Goal: Information Seeking & Learning: Check status

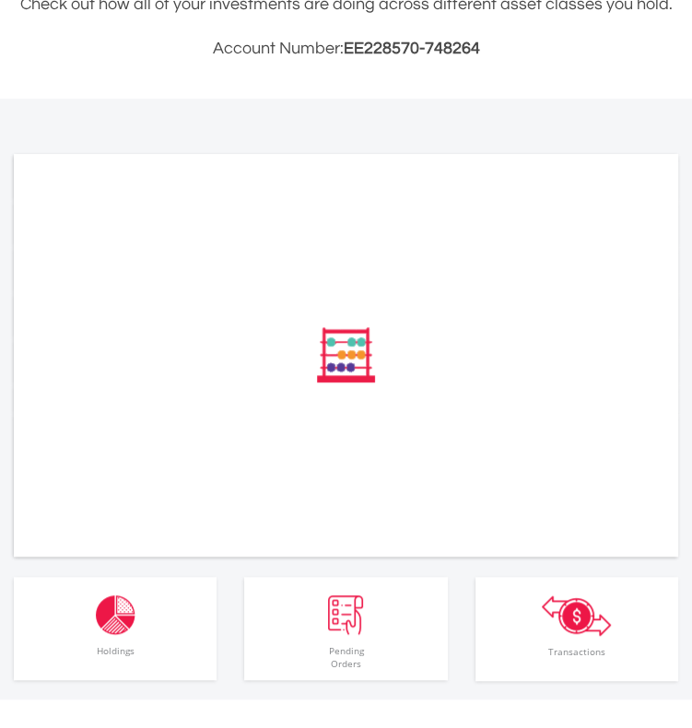
scroll to position [461, 0]
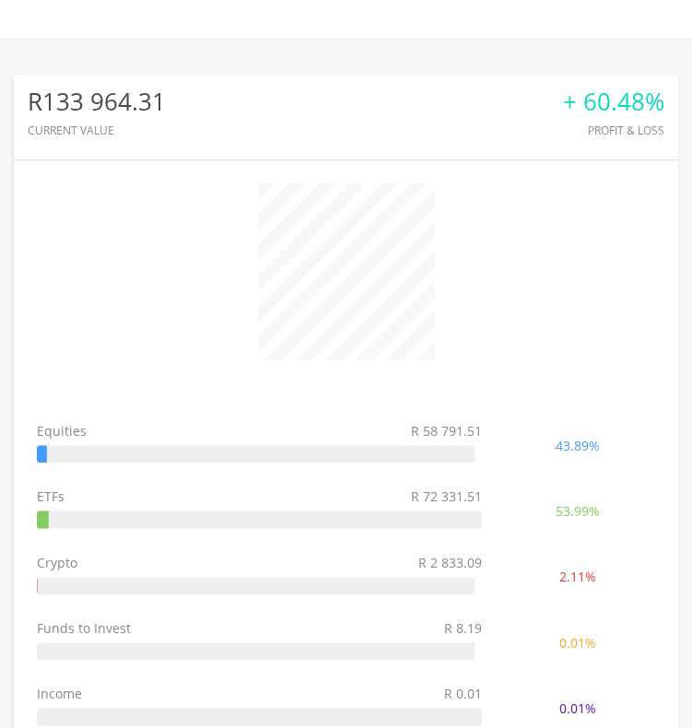
click at [100, 541] on td "ETFs R 72 331.51" at bounding box center [260, 511] width 464 height 65
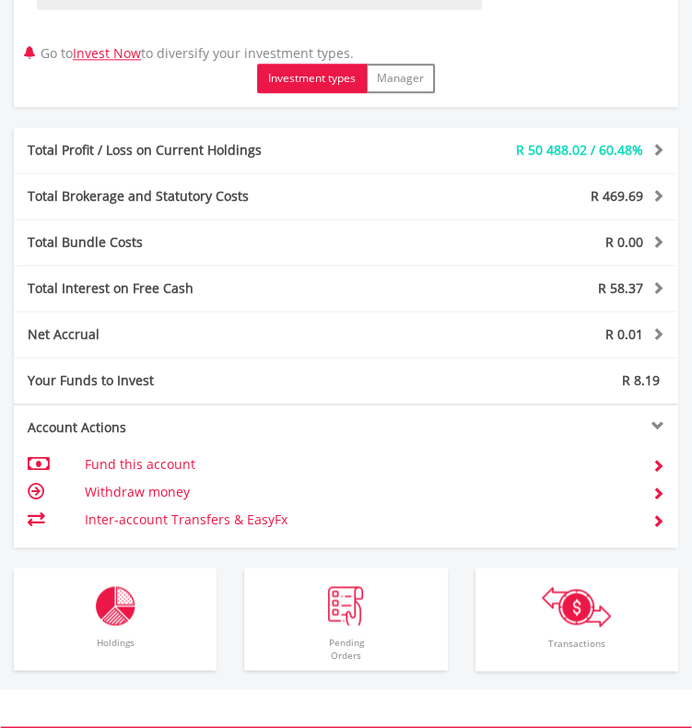
scroll to position [1383, 0]
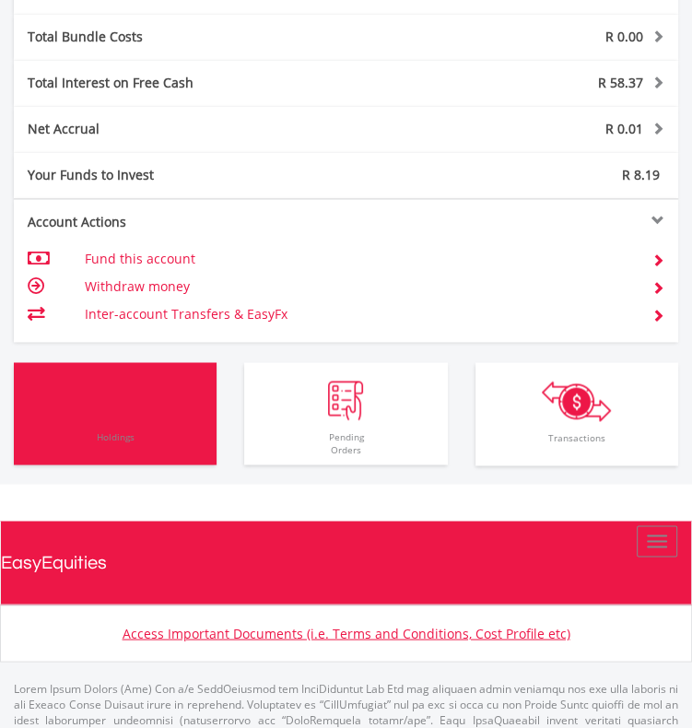
click at [107, 448] on span "Holdings" at bounding box center [115, 442] width 194 height 45
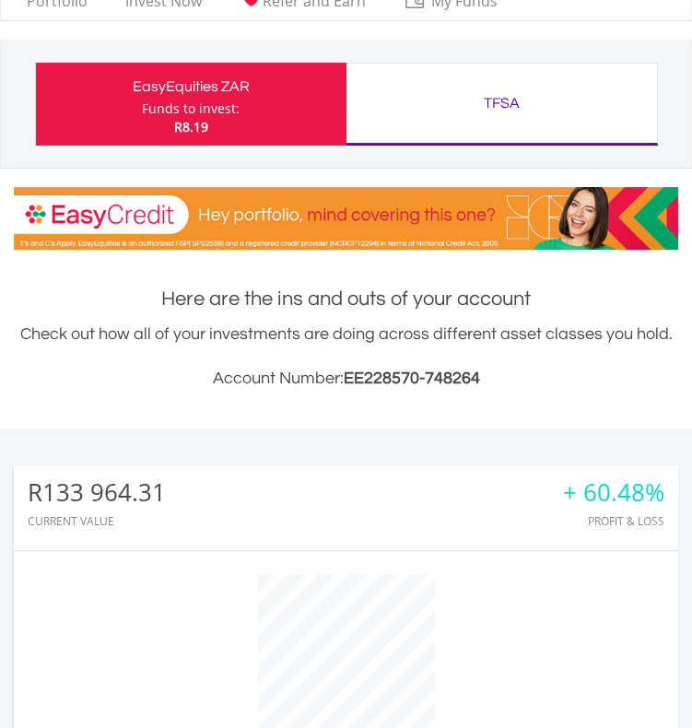
scroll to position [0, 0]
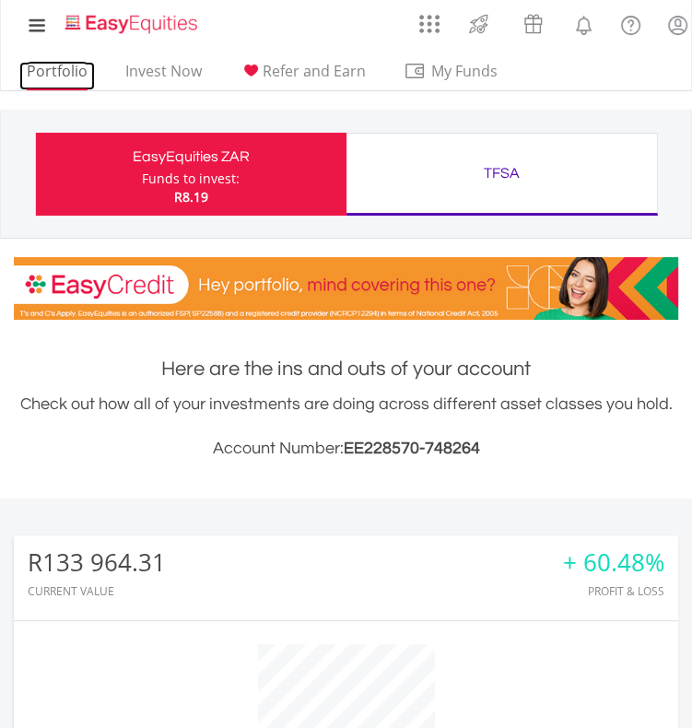
click at [64, 71] on link "Portfolio" at bounding box center [57, 76] width 76 height 29
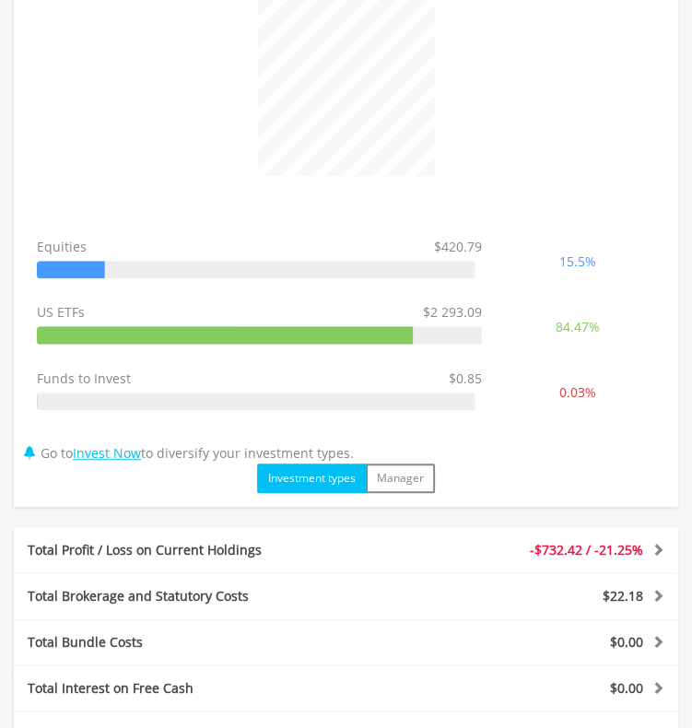
scroll to position [1106, 0]
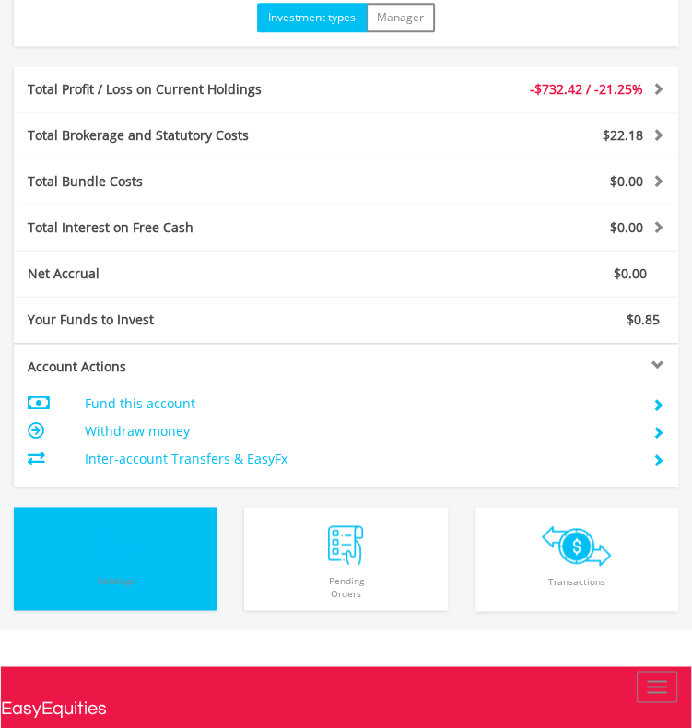
click at [136, 536] on button "Holdings All Holdings" at bounding box center [115, 558] width 203 height 103
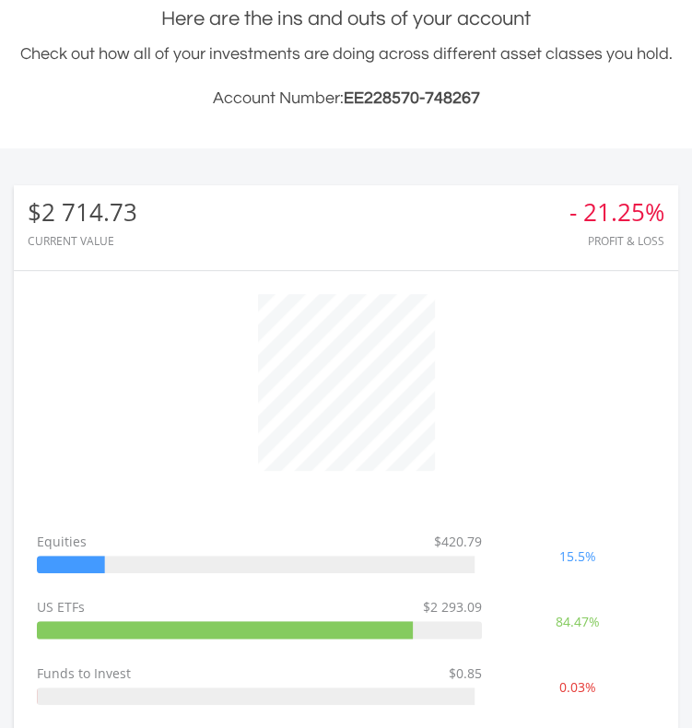
scroll to position [0, 0]
